Goal: Find specific page/section: Find specific page/section

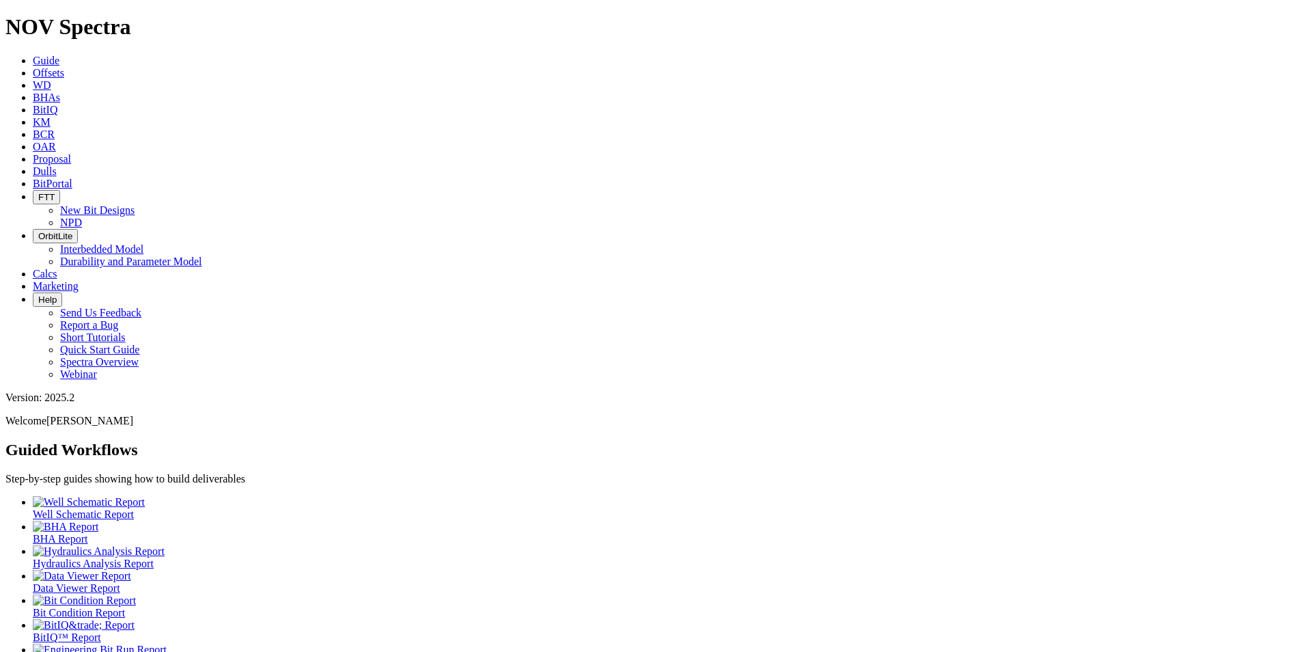
click at [57, 165] on link "Dulls" at bounding box center [45, 171] width 24 height 12
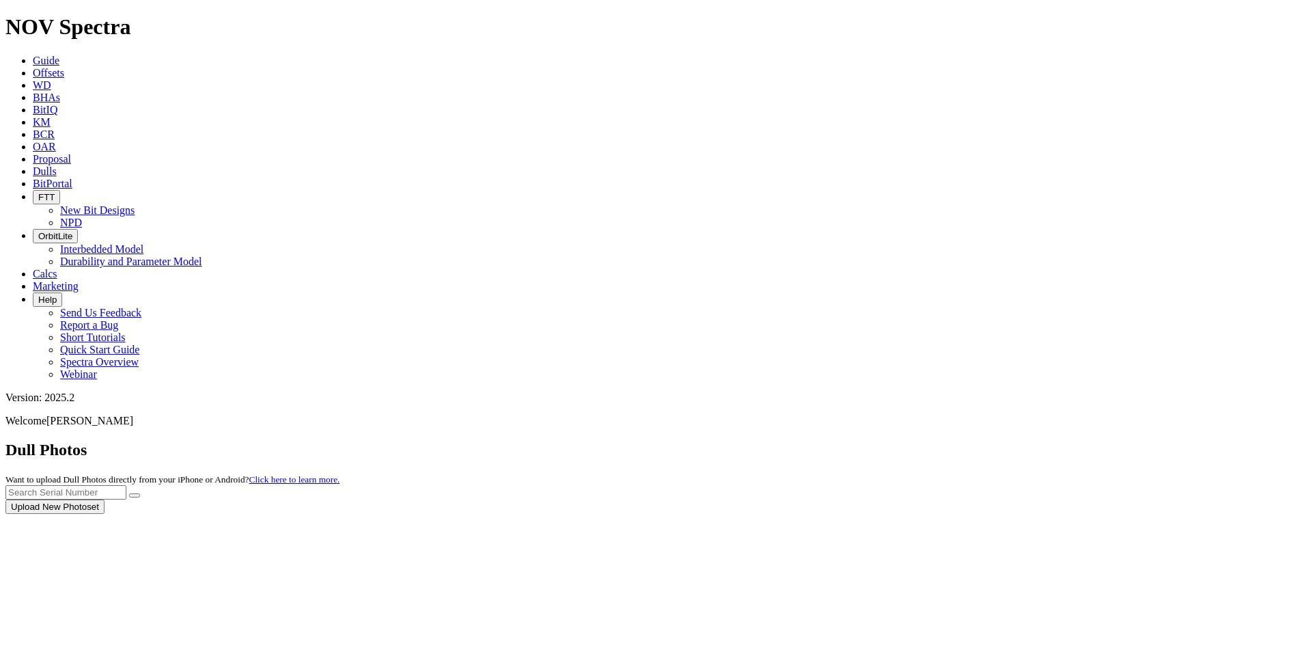
drag, startPoint x: 978, startPoint y: 55, endPoint x: 993, endPoint y: 59, distance: 15.8
click at [983, 514] on div at bounding box center [652, 514] width 1295 height 0
drag, startPoint x: 993, startPoint y: 59, endPoint x: 982, endPoint y: 61, distance: 11.0
click at [126, 485] on input "text" at bounding box center [65, 492] width 121 height 14
paste input "A315581"
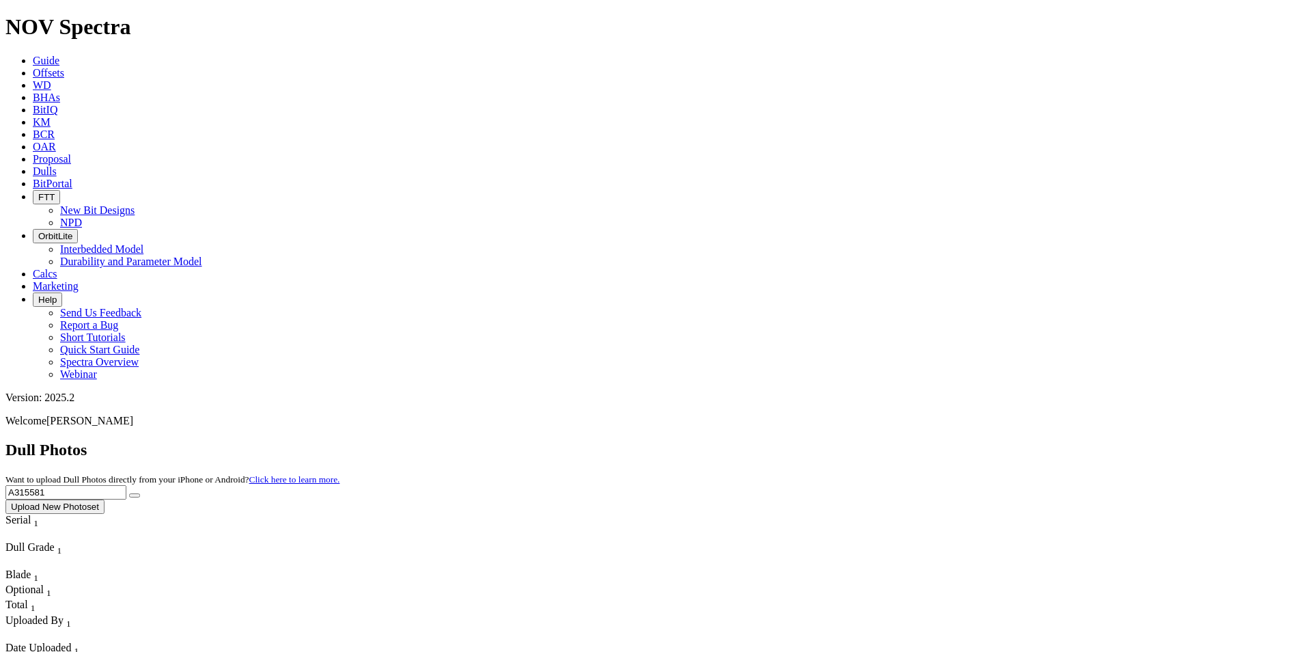
type input "A315581"
click at [135, 495] on icon "submit" at bounding box center [135, 495] width 0 height 0
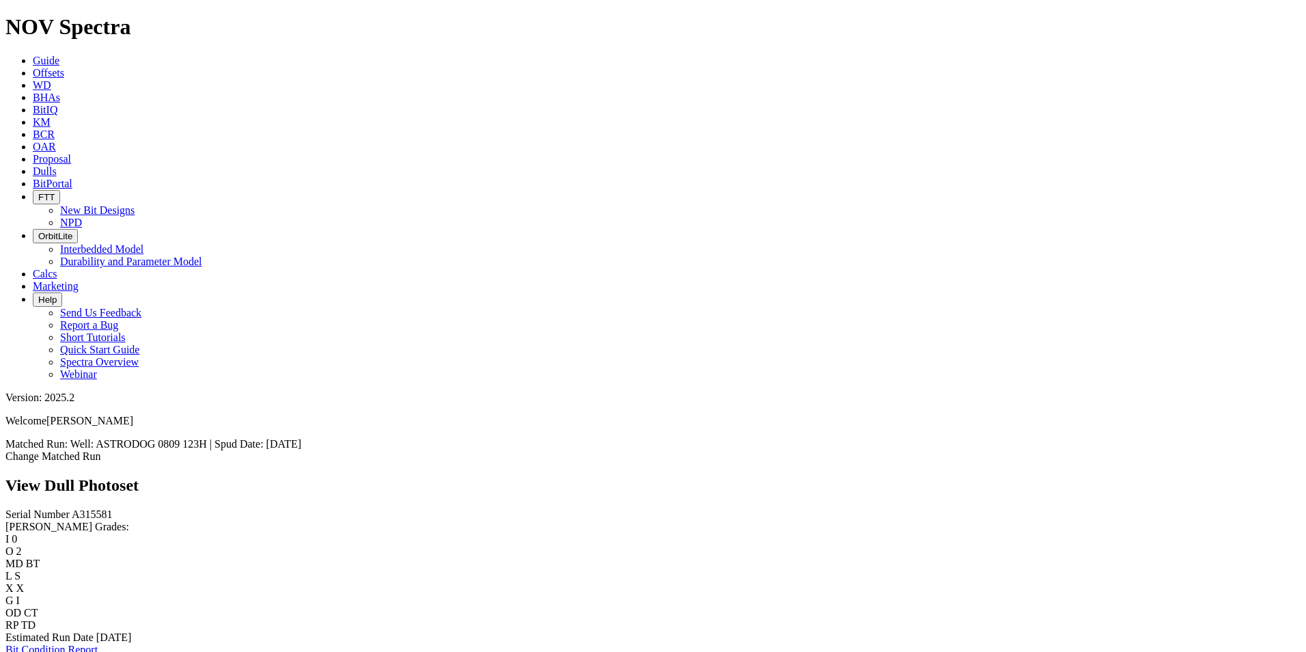
scroll to position [2049, 0]
